Goal: Task Accomplishment & Management: Use online tool/utility

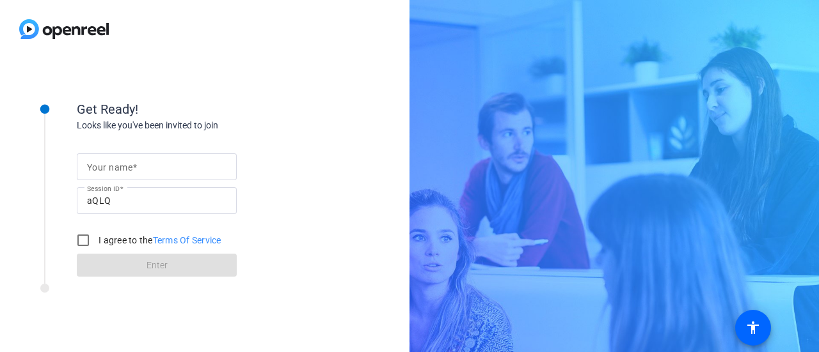
click at [136, 168] on span at bounding box center [134, 167] width 4 height 10
click at [136, 168] on input "Your name" at bounding box center [156, 166] width 139 height 15
type input "Imran"
click at [83, 238] on input "I agree to the Terms Of Service" at bounding box center [83, 241] width 26 height 26
checkbox input "true"
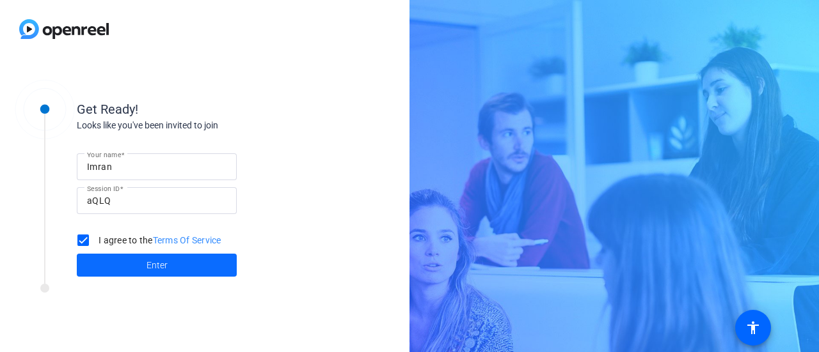
click at [122, 265] on span at bounding box center [157, 265] width 160 height 31
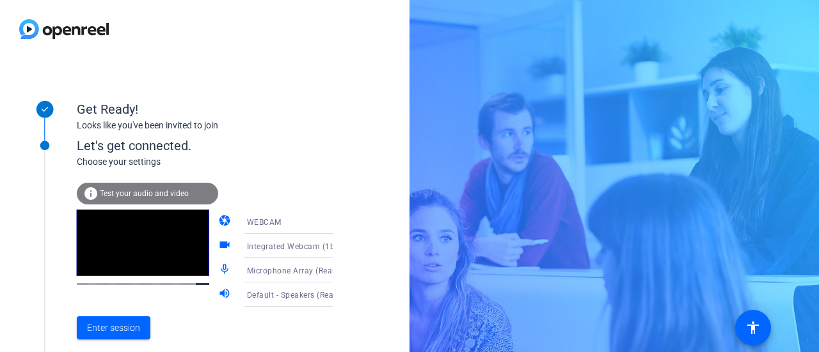
click at [159, 189] on span "Test your audio and video" at bounding box center [144, 193] width 89 height 9
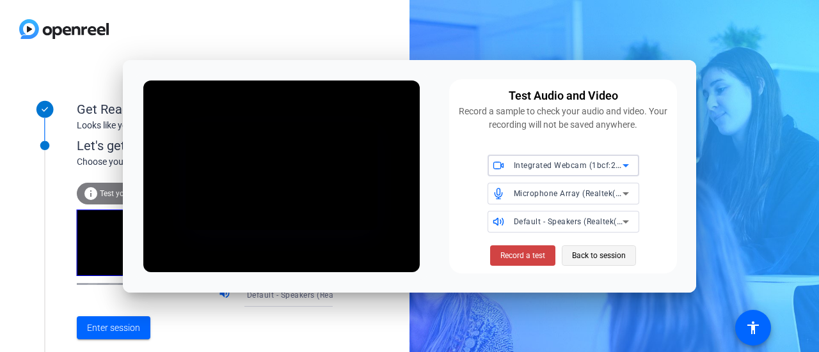
click at [600, 260] on span "Back to session" at bounding box center [599, 256] width 54 height 24
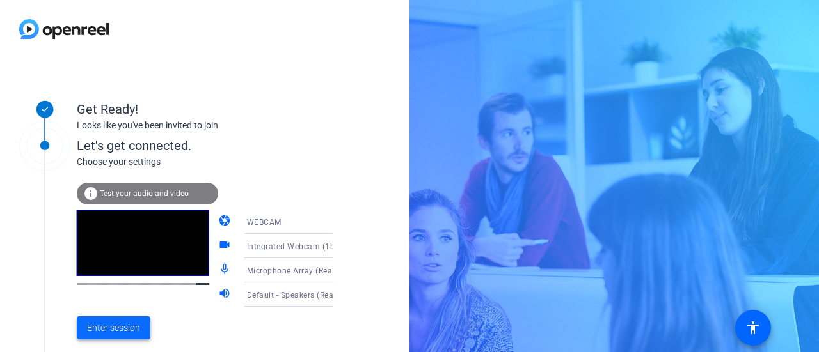
click at [101, 328] on span "Enter session" at bounding box center [113, 328] width 53 height 13
